Goal: Information Seeking & Learning: Learn about a topic

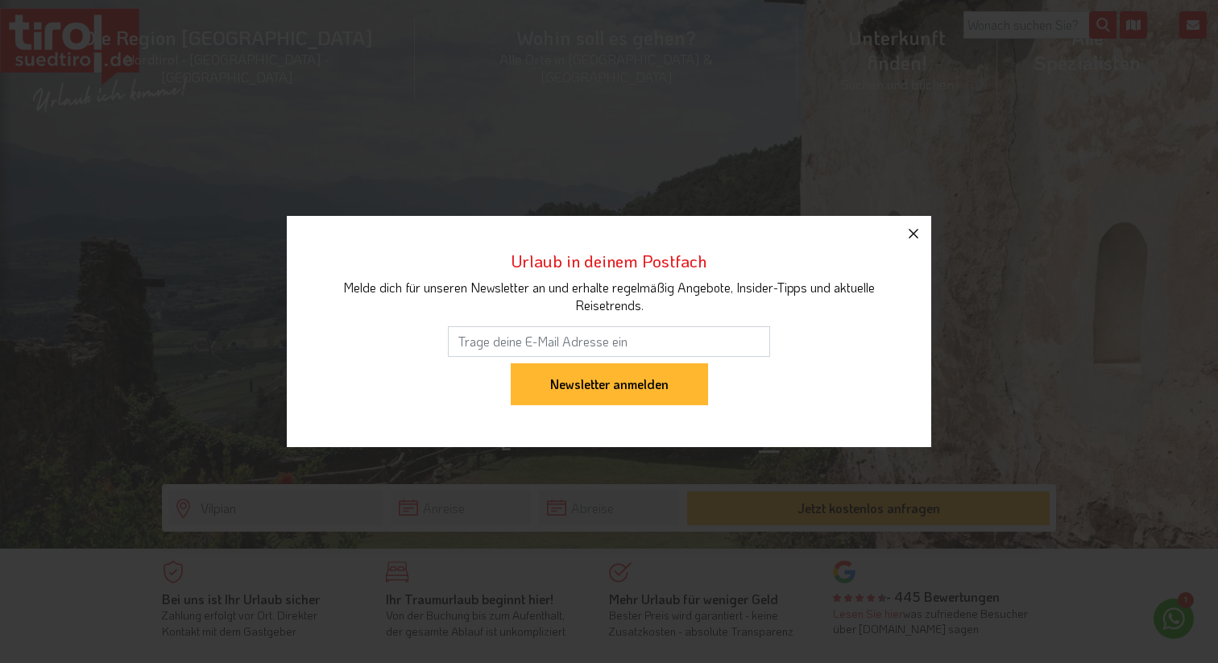
click at [914, 237] on icon "button" at bounding box center [913, 233] width 19 height 19
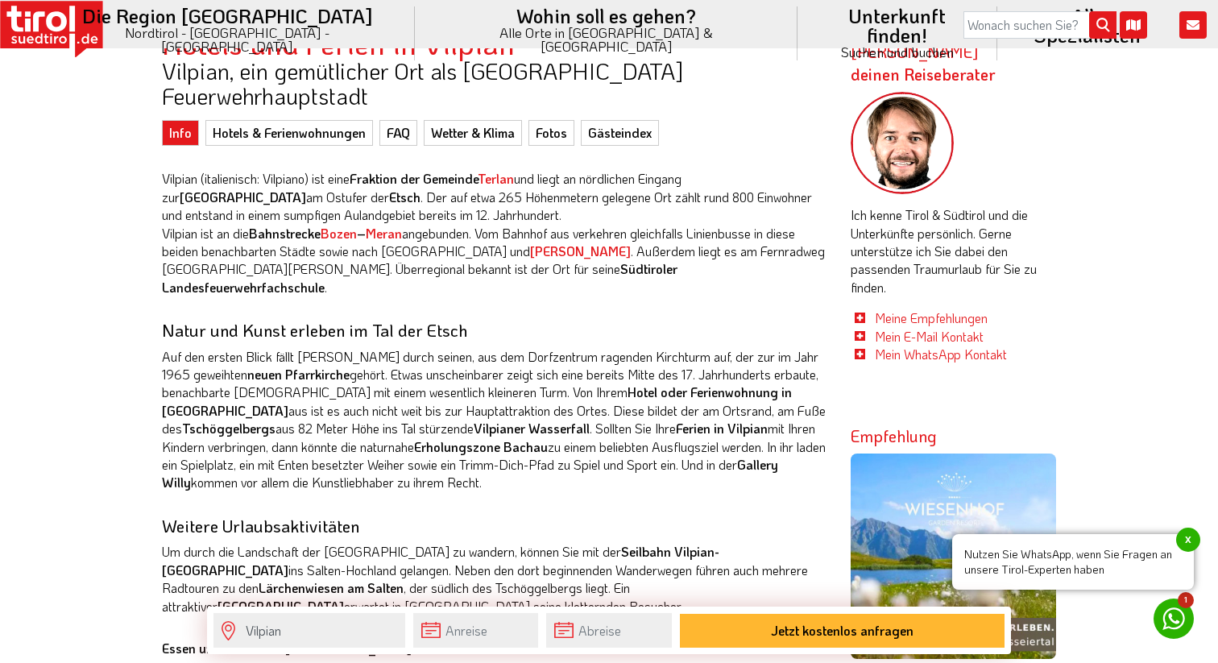
scroll to position [528, 0]
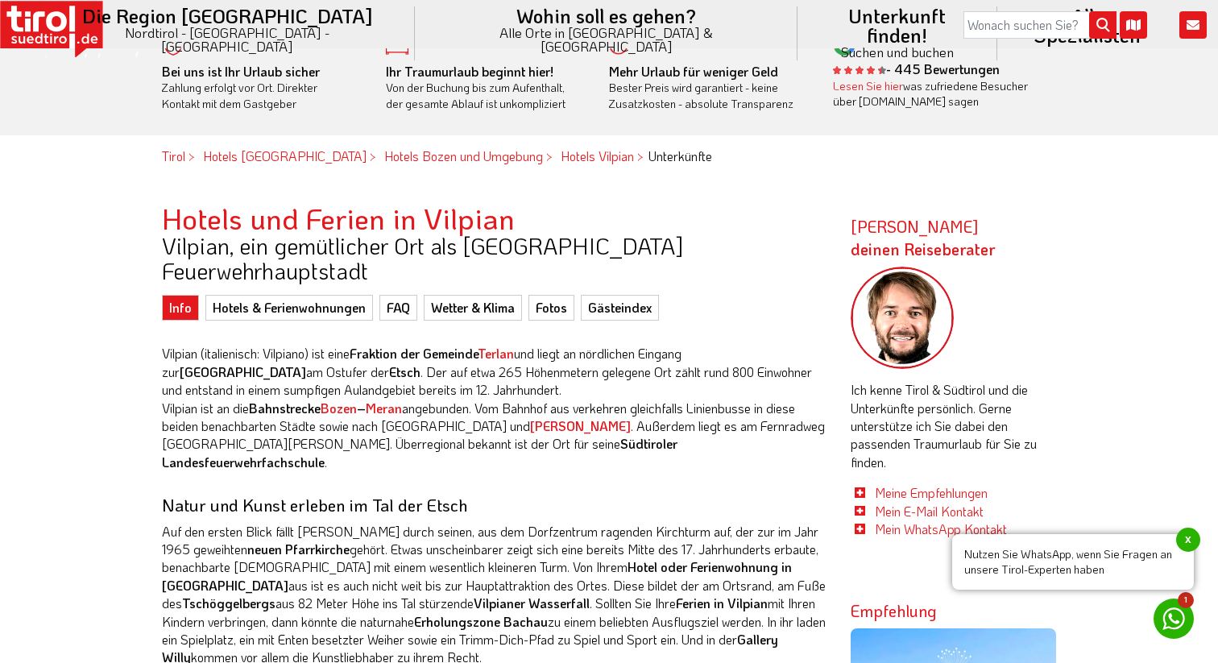
click at [357, 346] on p "Vilpian (italienisch: [GEOGRAPHIC_DATA]) ist eine Fraktion der Gemeinde [GEOGRA…" at bounding box center [494, 408] width 665 height 126
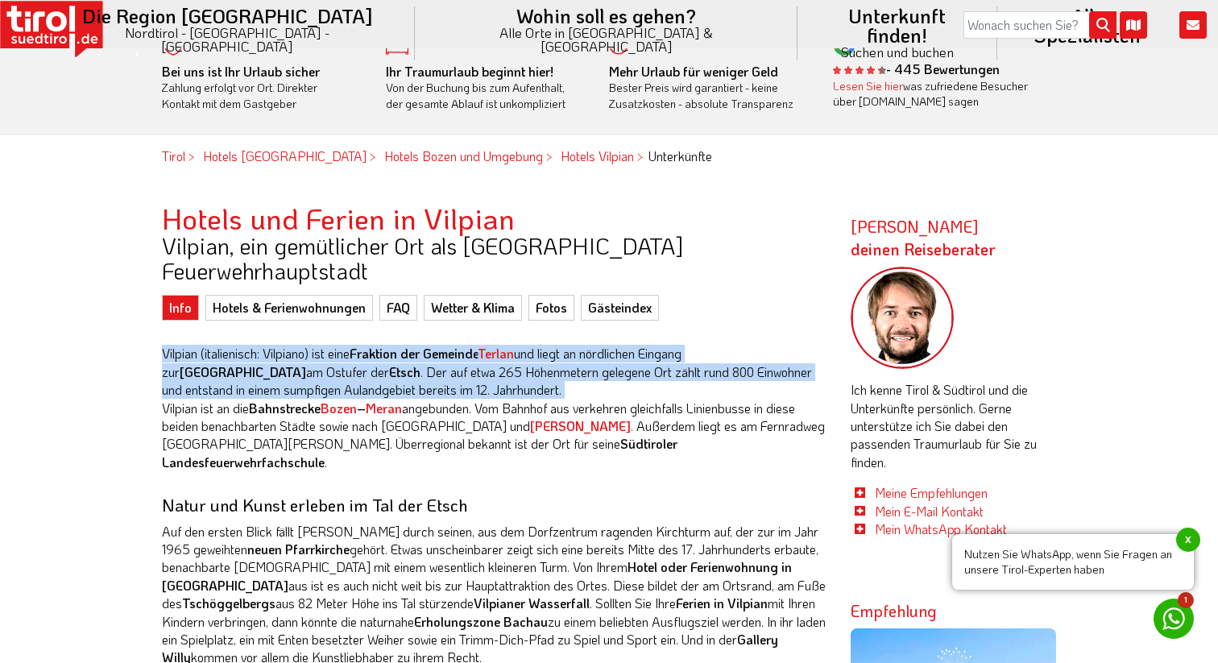
click at [357, 346] on p "Vilpian (italienisch: [GEOGRAPHIC_DATA]) ist eine Fraktion der Gemeinde [GEOGRA…" at bounding box center [494, 408] width 665 height 126
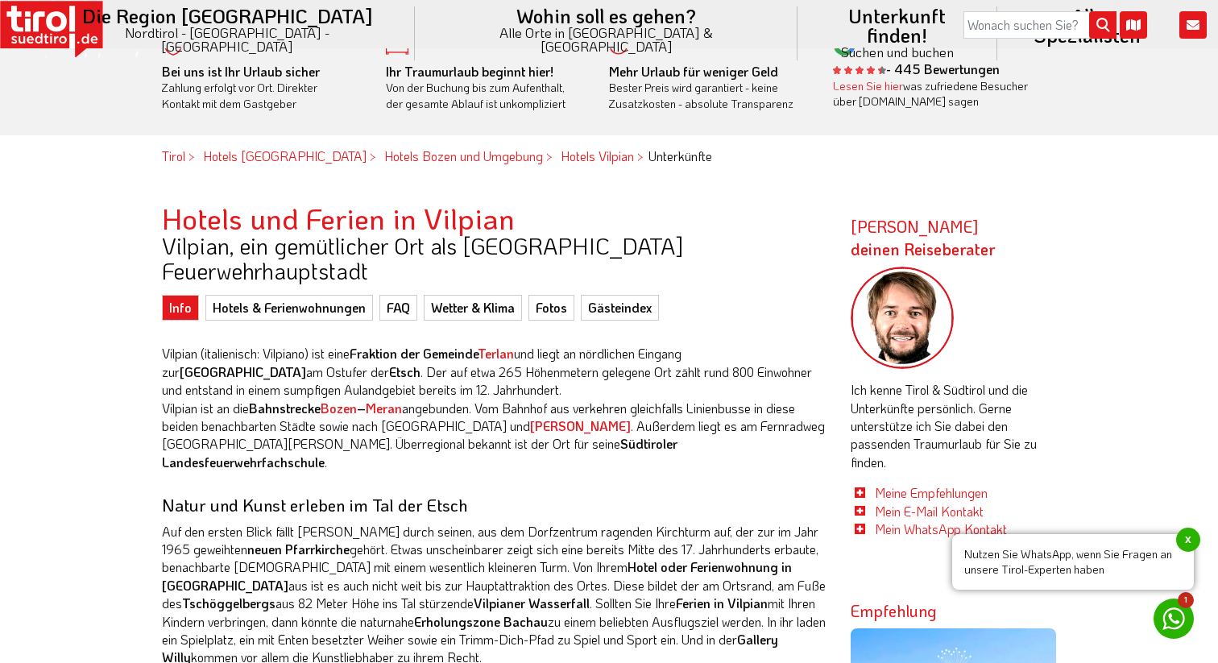
click at [357, 346] on p "Vilpian (italienisch: [GEOGRAPHIC_DATA]) ist eine Fraktion der Gemeinde [GEOGRA…" at bounding box center [494, 408] width 665 height 126
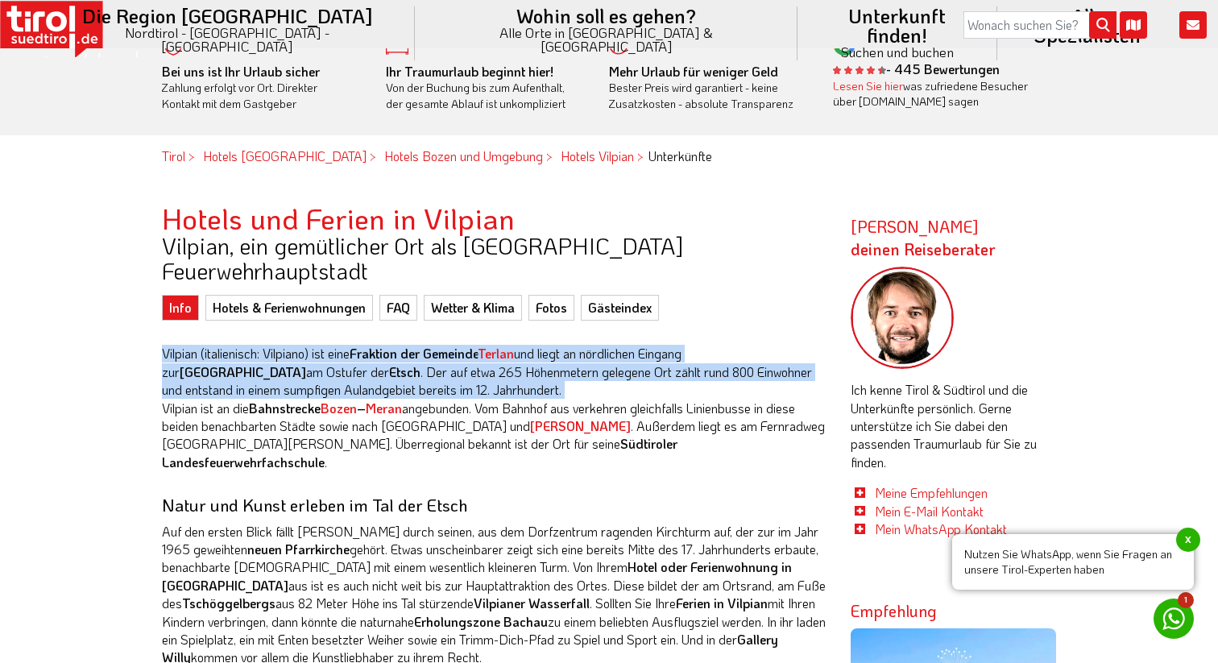
click at [357, 346] on p "Vilpian (italienisch: [GEOGRAPHIC_DATA]) ist eine Fraktion der Gemeinde [GEOGRA…" at bounding box center [494, 408] width 665 height 126
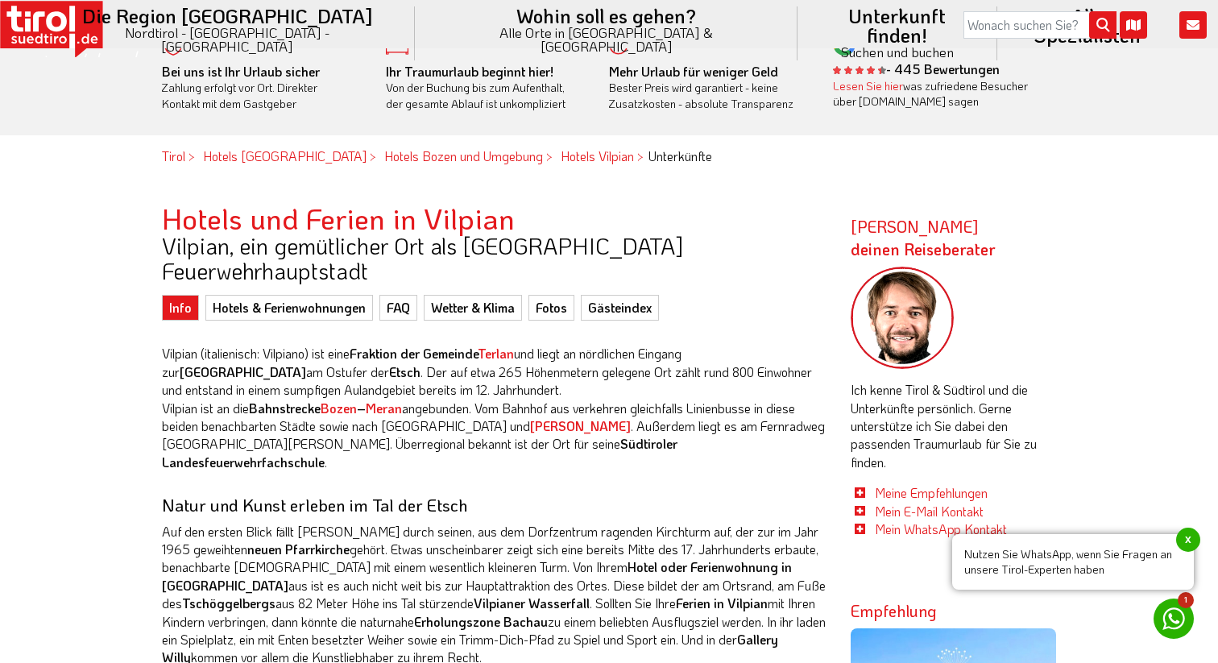
click at [357, 346] on p "Vilpian (italienisch: [GEOGRAPHIC_DATA]) ist eine Fraktion der Gemeinde [GEOGRA…" at bounding box center [494, 408] width 665 height 126
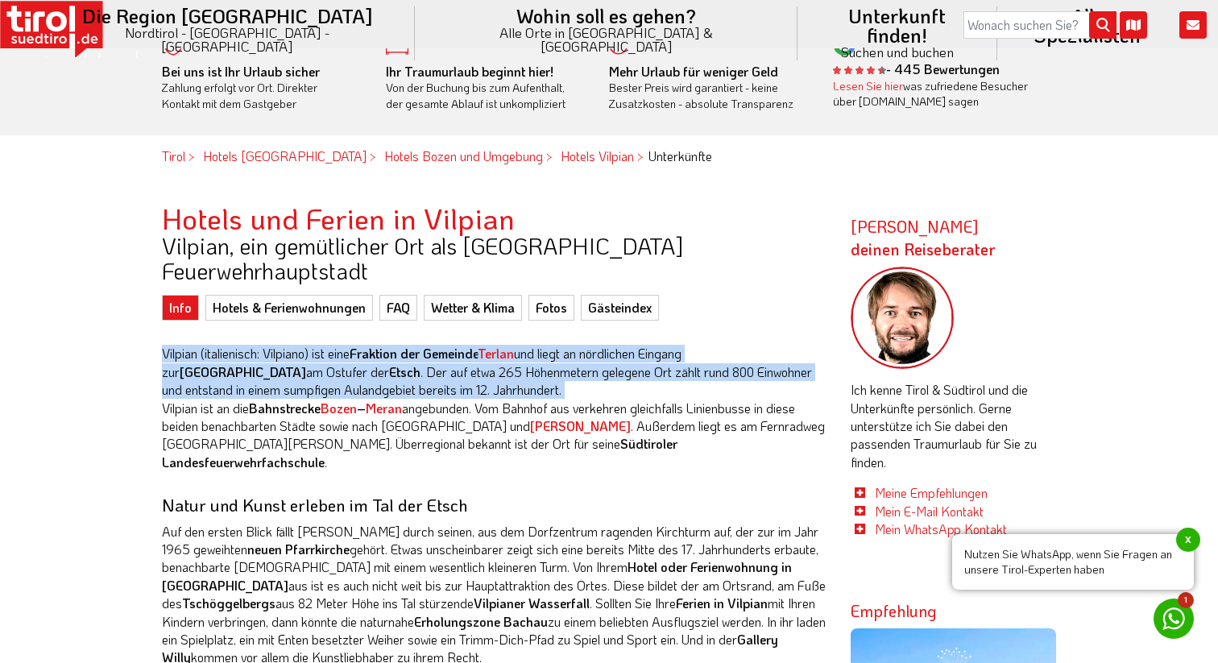
click at [274, 396] on p "Vilpian (italienisch: [GEOGRAPHIC_DATA]) ist eine Fraktion der Gemeinde [GEOGRA…" at bounding box center [494, 408] width 665 height 126
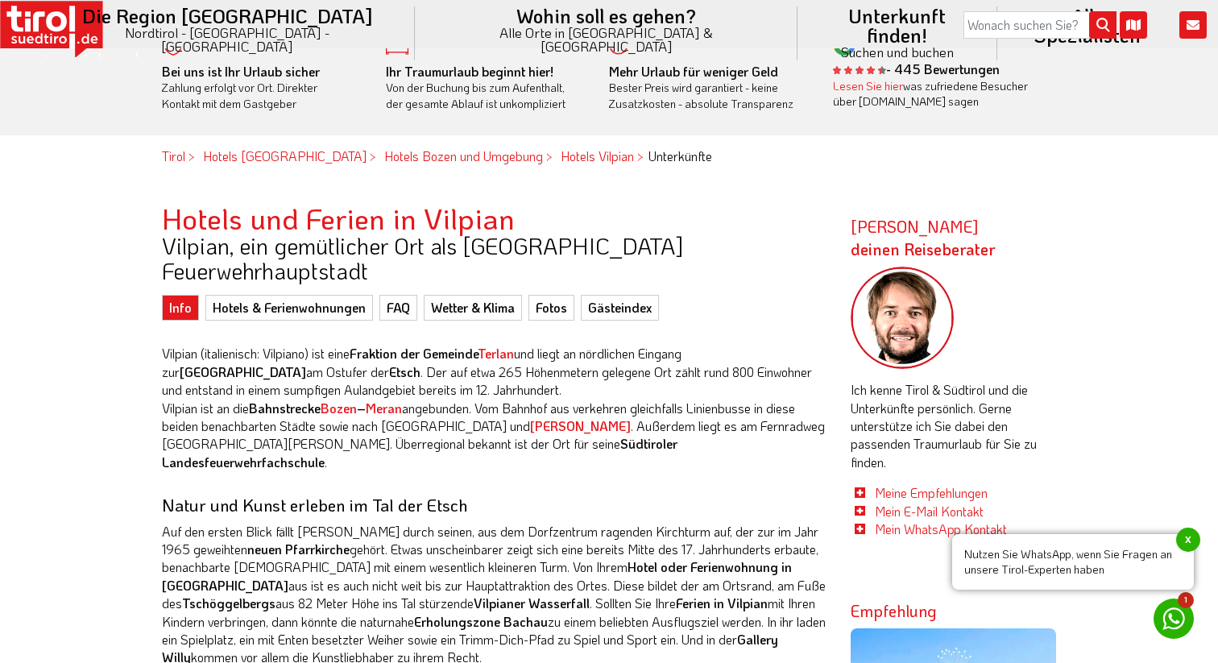
click at [274, 396] on p "Vilpian (italienisch: [GEOGRAPHIC_DATA]) ist eine Fraktion der Gemeinde [GEOGRA…" at bounding box center [494, 408] width 665 height 126
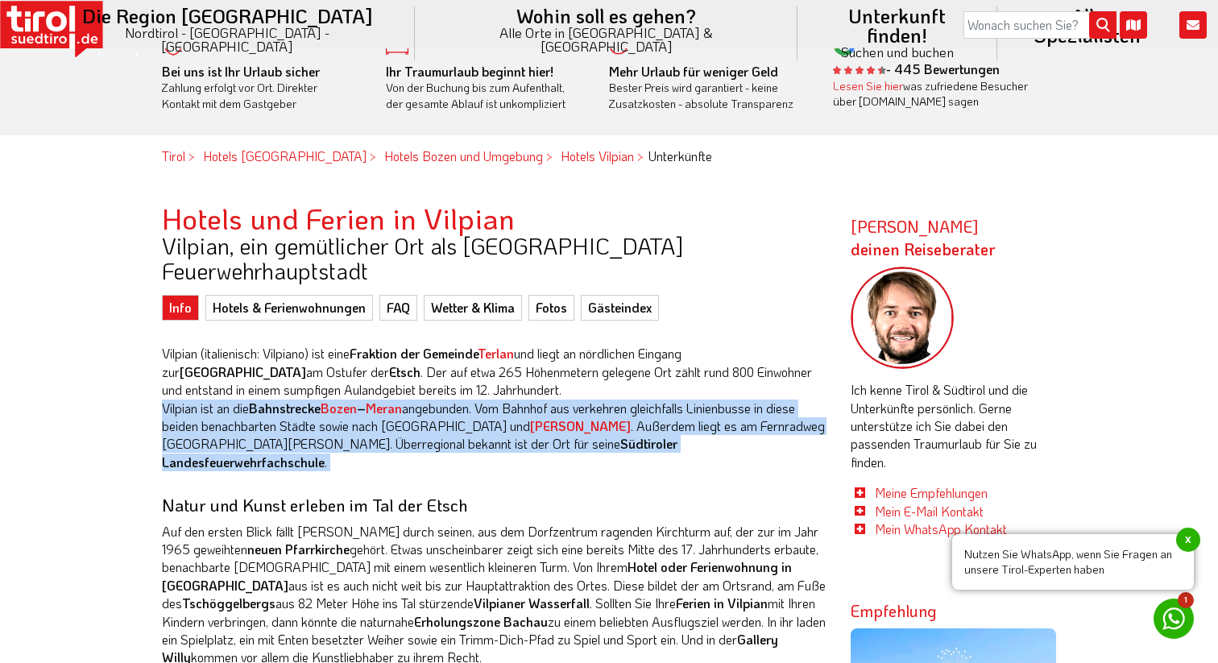
click at [274, 396] on p "Vilpian (italienisch: [GEOGRAPHIC_DATA]) ist eine Fraktion der Gemeinde [GEOGRA…" at bounding box center [494, 408] width 665 height 126
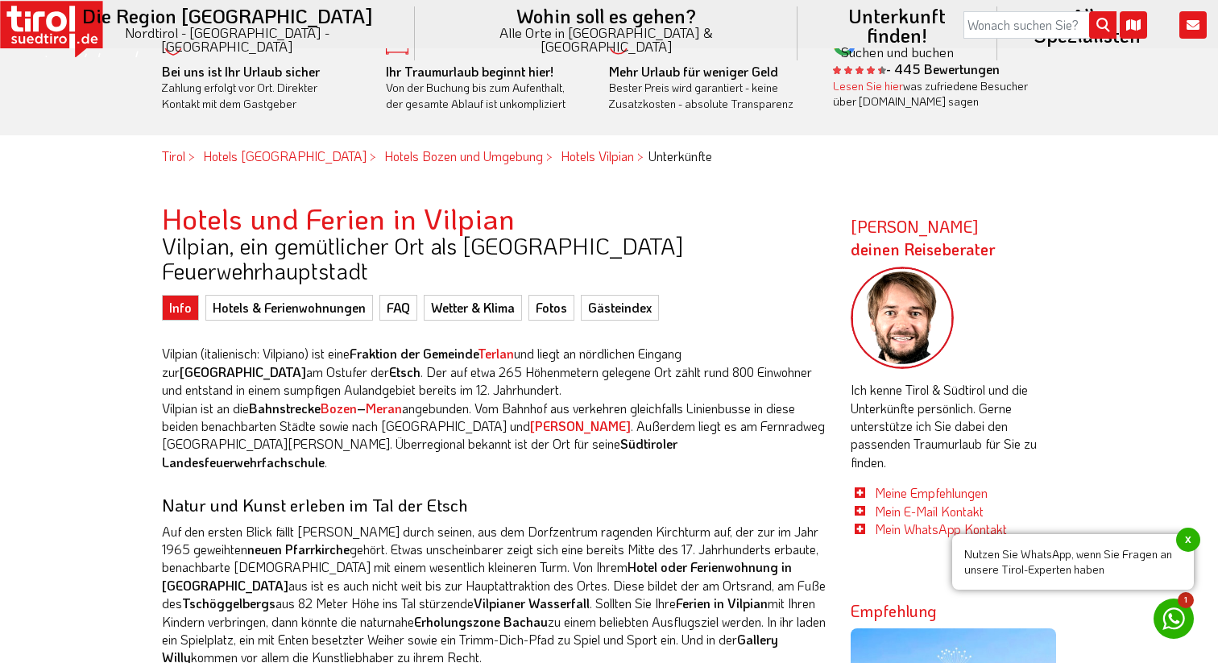
click at [531, 372] on p "Vilpian (italienisch: [GEOGRAPHIC_DATA]) ist eine Fraktion der Gemeinde [GEOGRA…" at bounding box center [494, 408] width 665 height 126
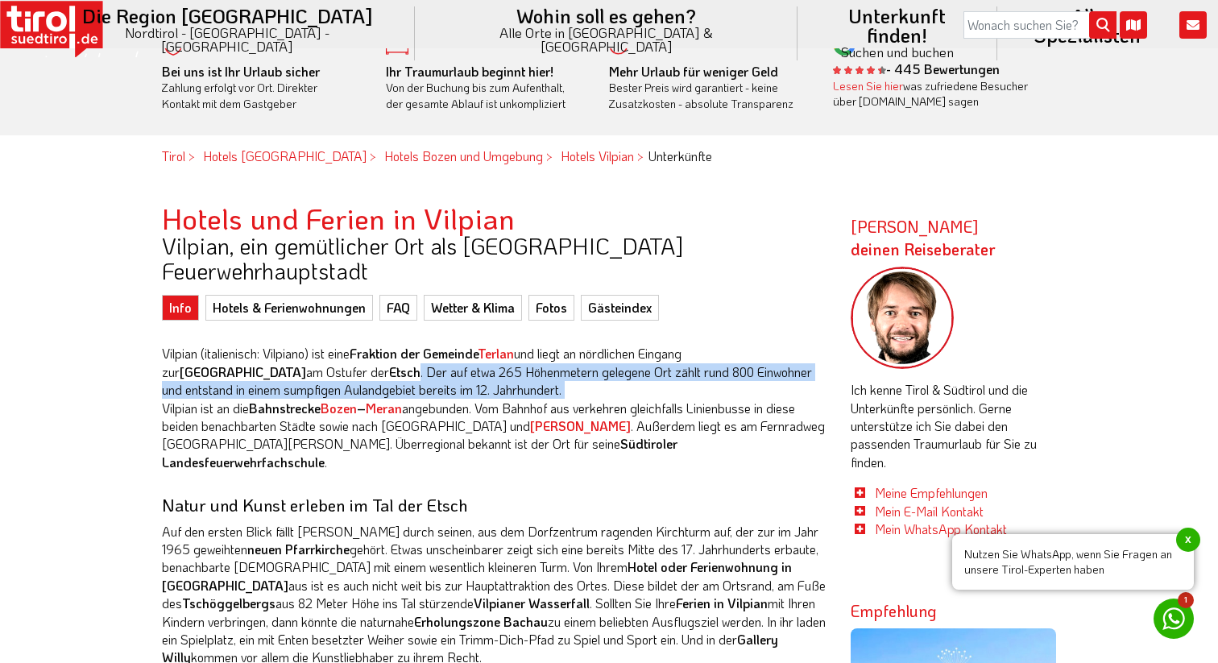
click at [531, 372] on p "Vilpian (italienisch: [GEOGRAPHIC_DATA]) ist eine Fraktion der Gemeinde [GEOGRA…" at bounding box center [494, 408] width 665 height 126
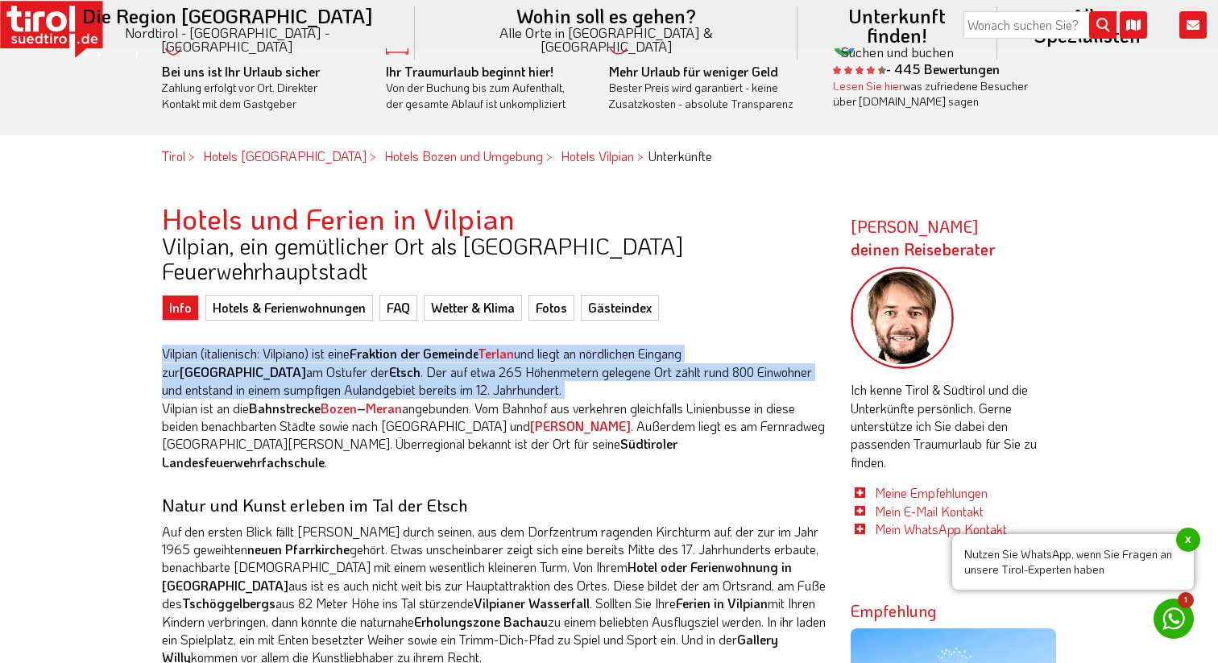
click at [549, 389] on p "Vilpian (italienisch: [GEOGRAPHIC_DATA]) ist eine Fraktion der Gemeinde [GEOGRA…" at bounding box center [494, 408] width 665 height 126
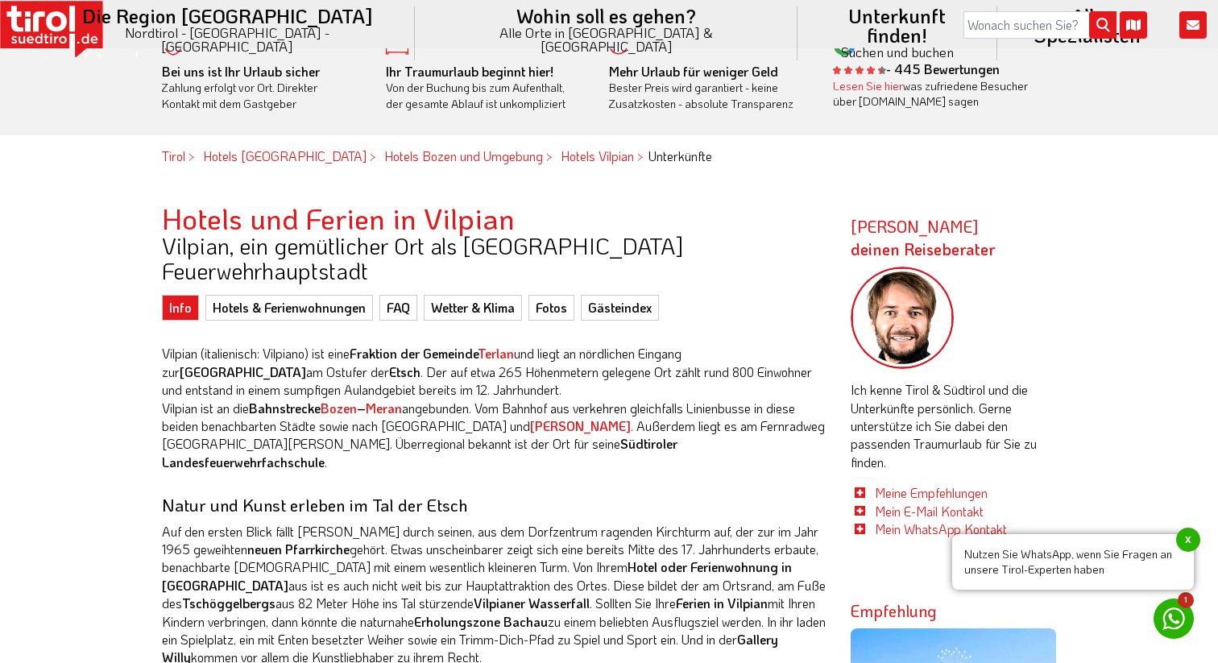
click at [549, 389] on p "Vilpian (italienisch: [GEOGRAPHIC_DATA]) ist eine Fraktion der Gemeinde [GEOGRA…" at bounding box center [494, 408] width 665 height 126
click at [568, 396] on p "Vilpian (italienisch: [GEOGRAPHIC_DATA]) ist eine Fraktion der Gemeinde [GEOGRA…" at bounding box center [494, 408] width 665 height 126
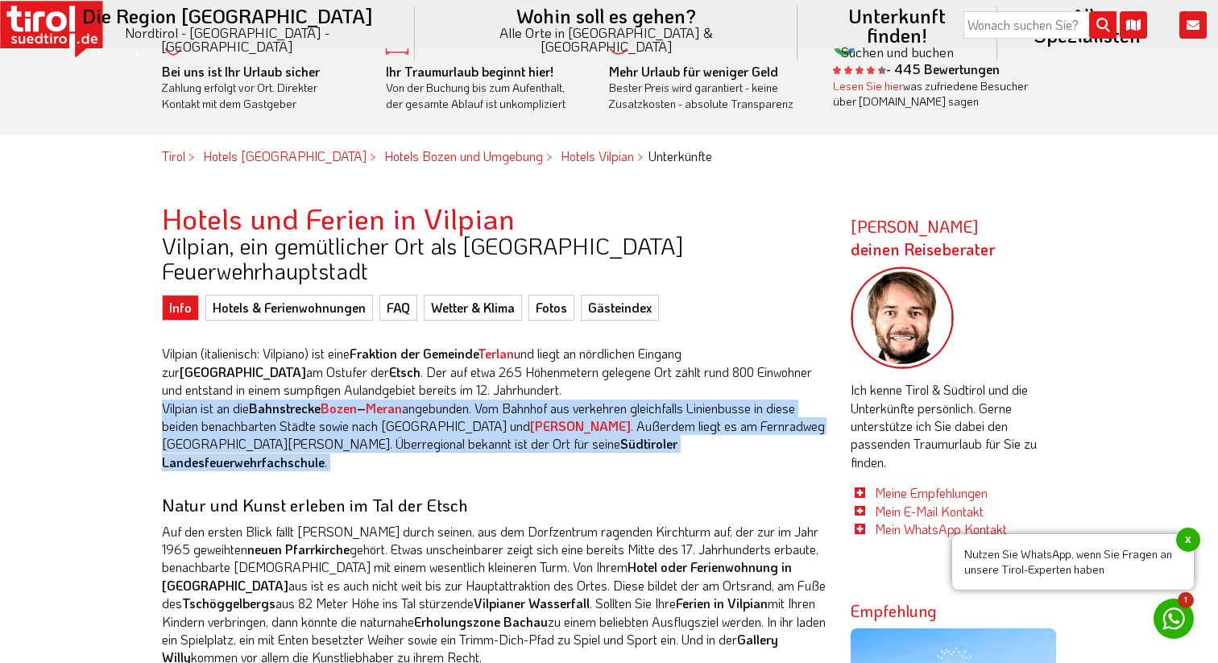
click at [371, 435] on div "Vilpian (italienisch: [GEOGRAPHIC_DATA]) ist eine Fraktion der Gemeinde [GEOGRA…" at bounding box center [494, 609] width 665 height 529
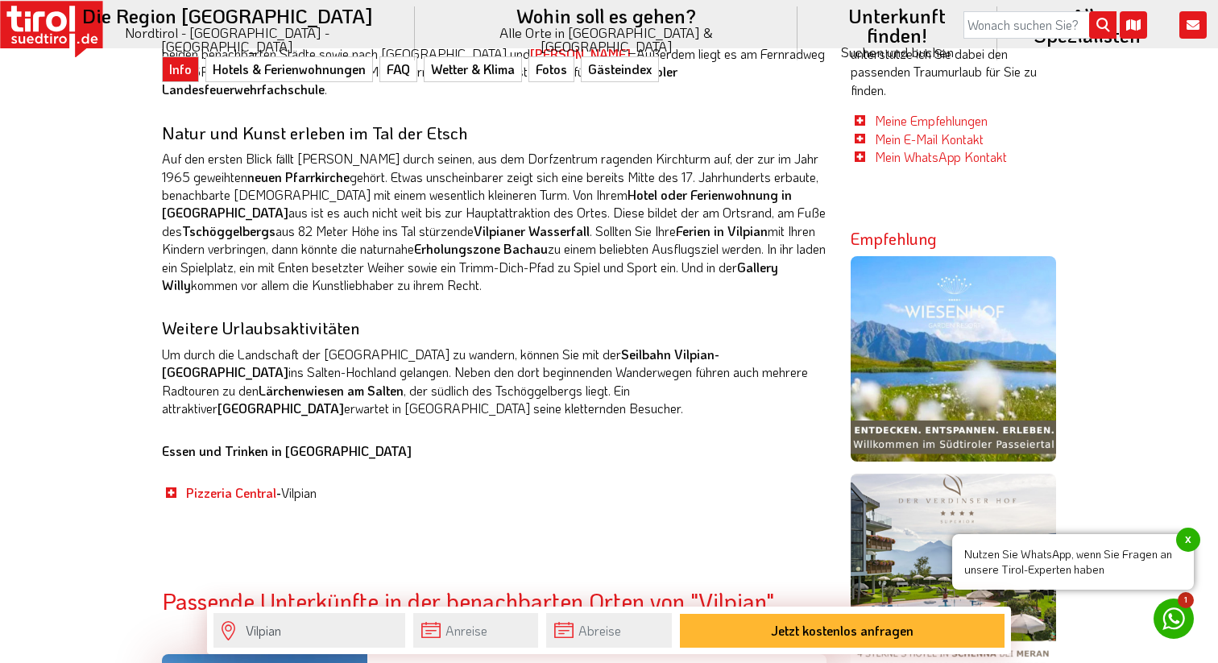
scroll to position [901, 0]
click at [678, 258] on strong "Gallery Willy" at bounding box center [470, 275] width 616 height 35
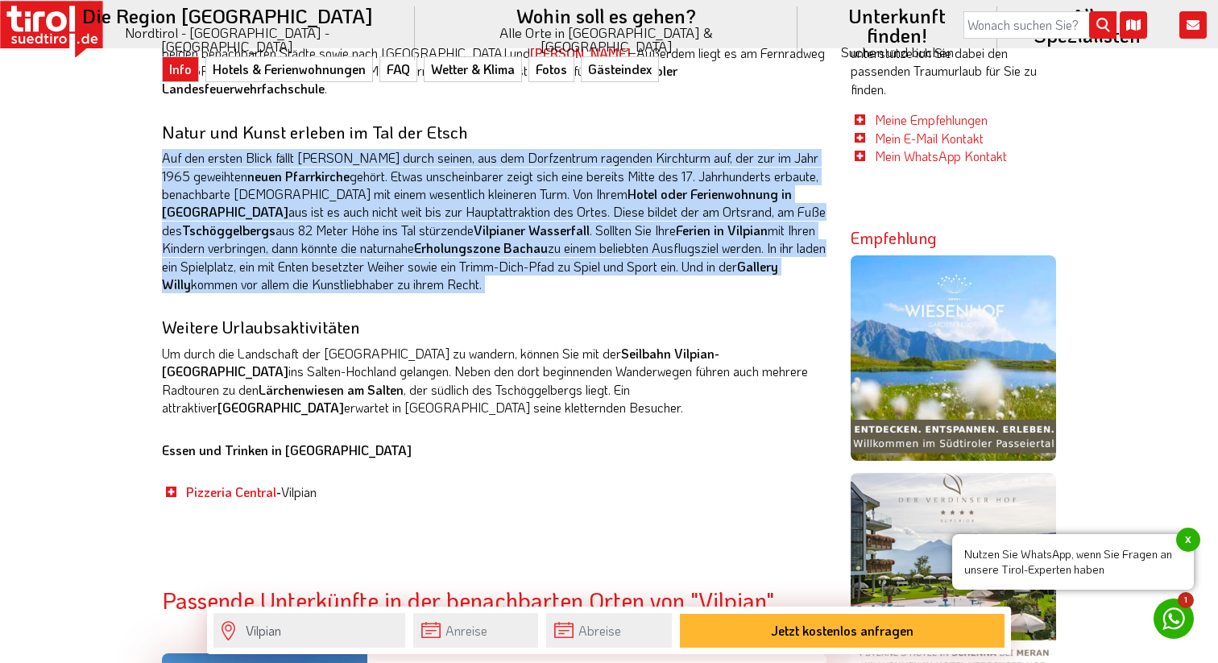
click at [678, 258] on strong "Gallery Willy" at bounding box center [470, 275] width 616 height 35
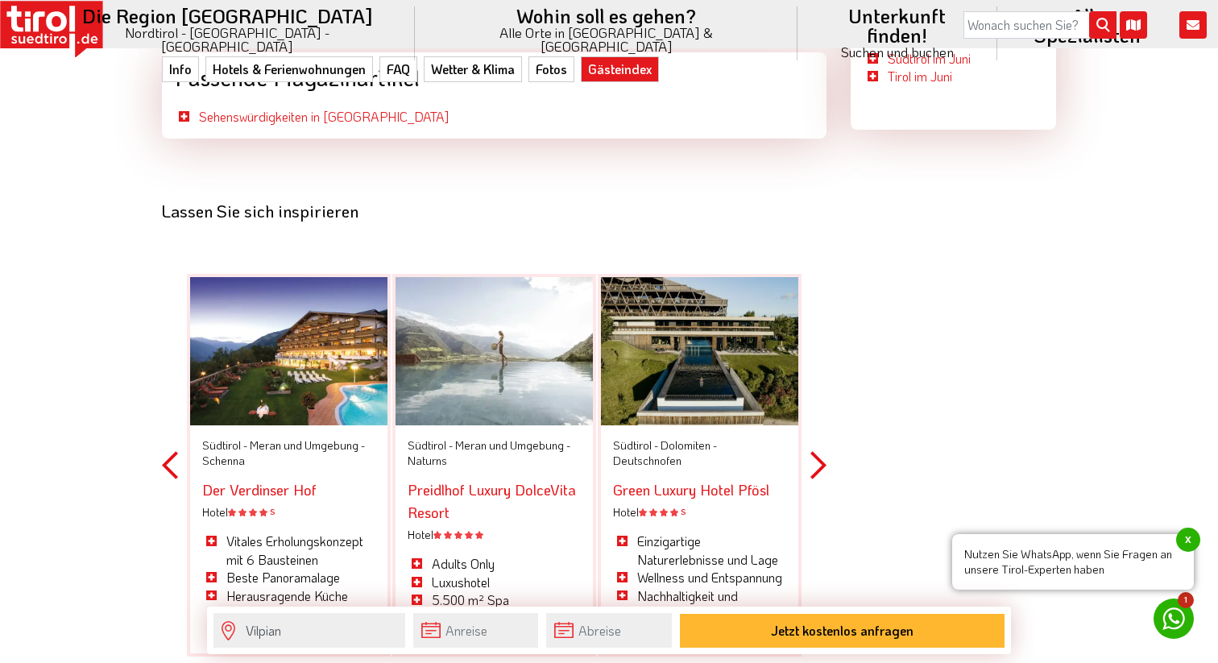
scroll to position [4647, 0]
